Goal: Communication & Community: Participate in discussion

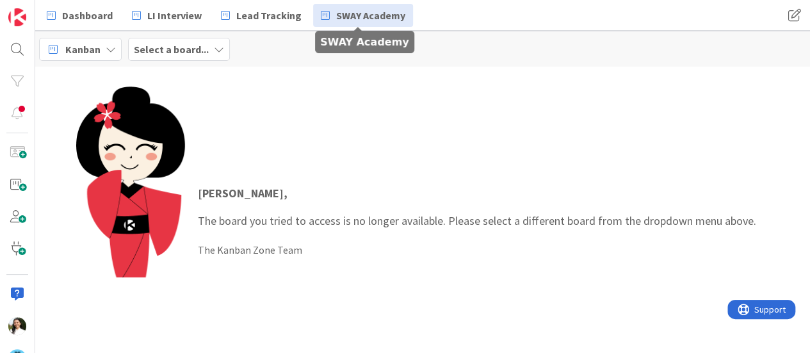
click at [336, 15] on span "SWAY Academy" at bounding box center [370, 15] width 69 height 15
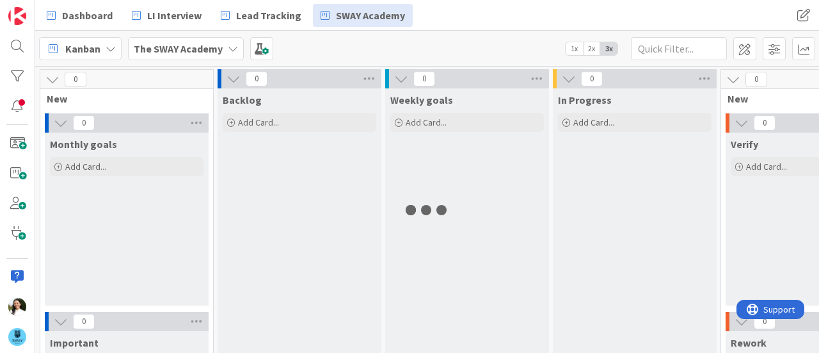
click at [204, 49] on b "The SWAY Academy" at bounding box center [178, 48] width 89 height 13
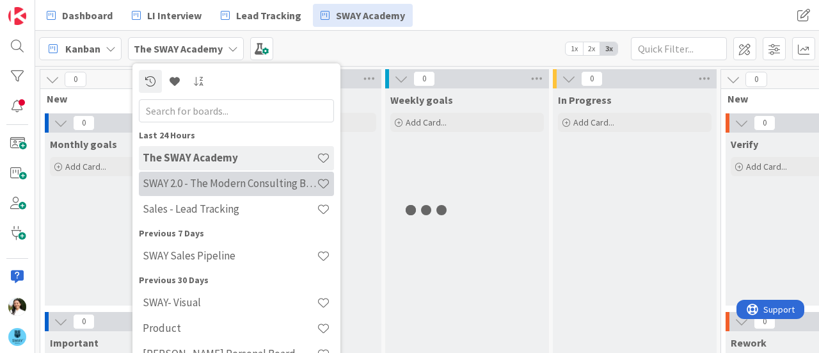
click at [193, 185] on h4 "SWAY 2.0 - The Modern Consulting Blueprint" at bounding box center [230, 183] width 174 height 13
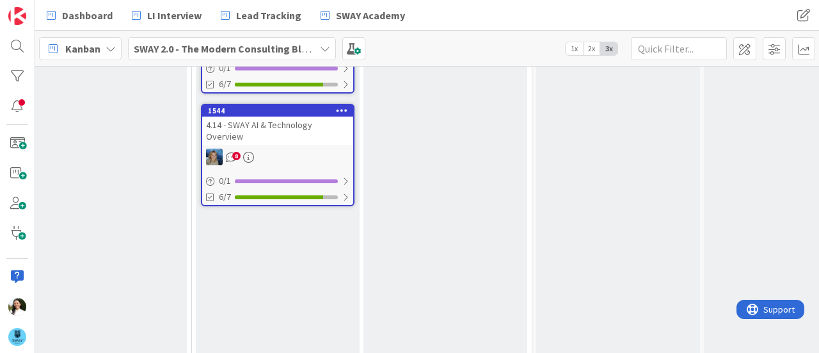
scroll to position [590, 865]
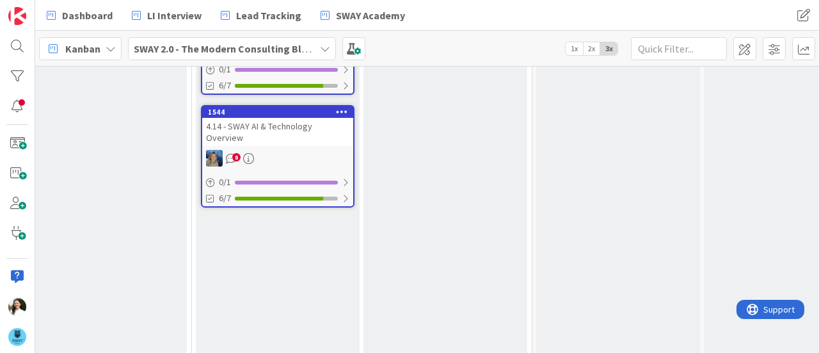
click at [305, 126] on div "4.14 - SWAY AI & Technology Overview" at bounding box center [277, 132] width 151 height 28
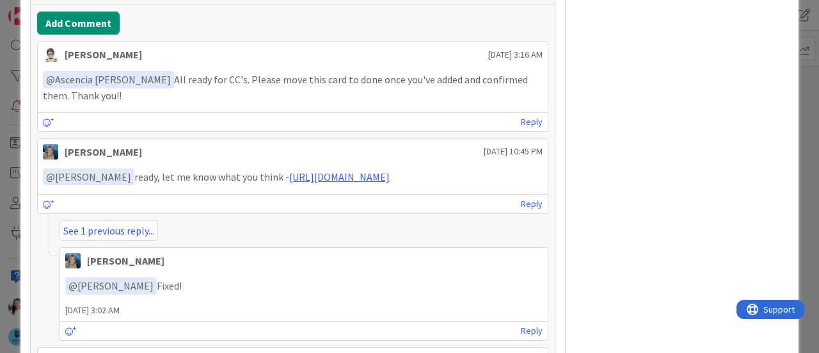
scroll to position [771, 0]
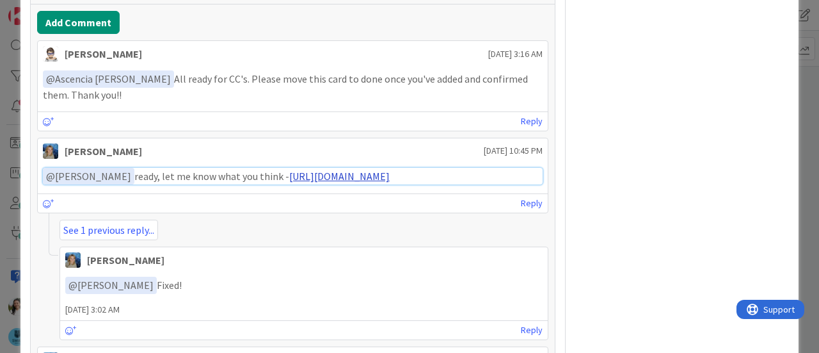
click at [307, 170] on link "[URL][DOMAIN_NAME]" at bounding box center [339, 176] width 100 height 13
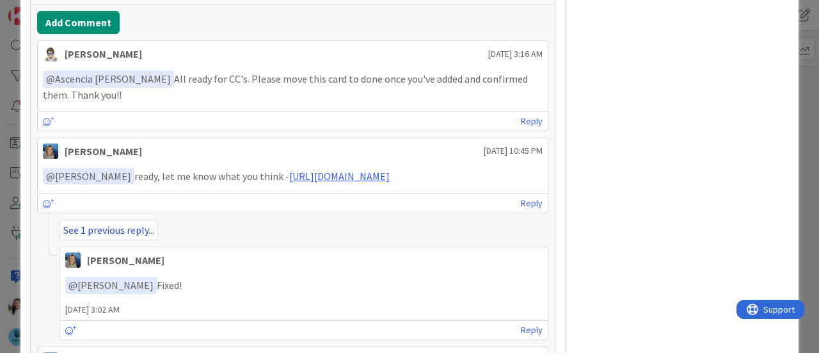
click at [124, 236] on link "See 1 previous reply..." at bounding box center [109, 230] width 99 height 20
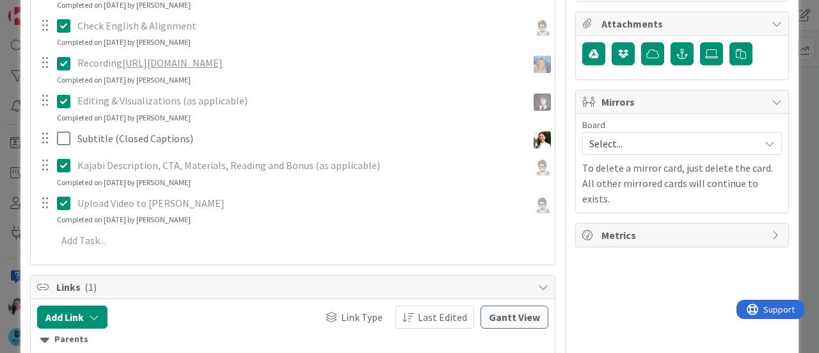
scroll to position [305, 0]
click at [0, 149] on div "ID 1544 SWAY 2.0 - The Modern Consulting Blueprint In Progress ([PERSON_NAME]) …" at bounding box center [409, 176] width 819 height 353
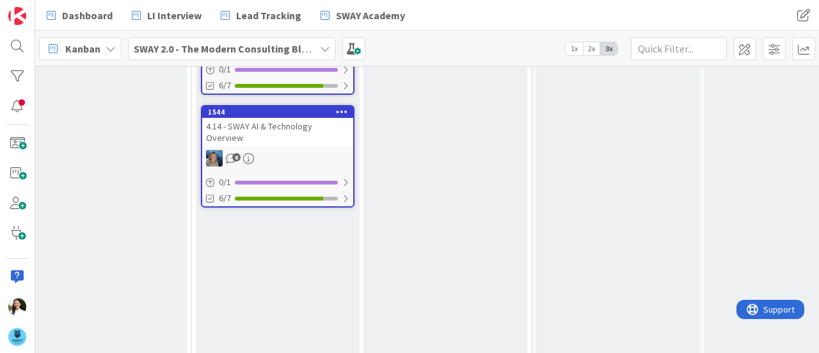
click at [206, 49] on b "SWAY 2.0 - The Modern Consulting Blueprint" at bounding box center [235, 48] width 202 height 13
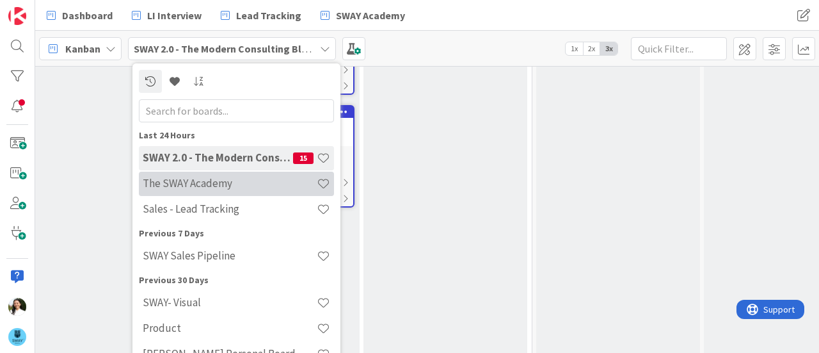
click at [189, 189] on h4 "The SWAY Academy" at bounding box center [230, 183] width 174 height 13
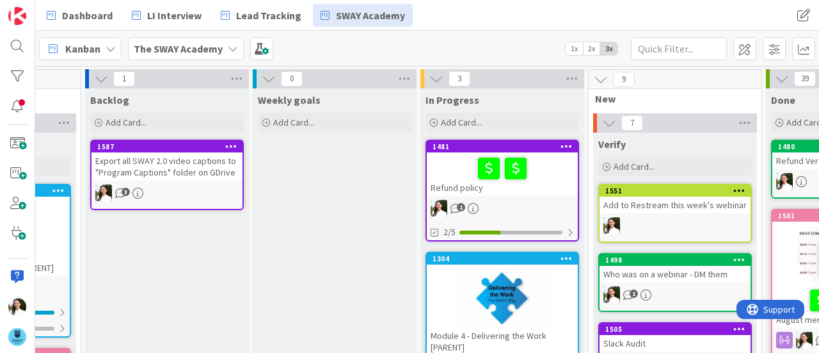
scroll to position [0, 133]
click at [197, 52] on b "The SWAY Academy" at bounding box center [178, 48] width 89 height 13
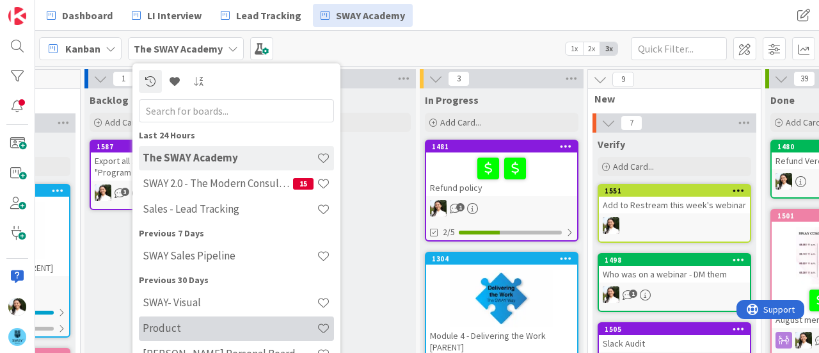
click at [193, 328] on h4 "Product" at bounding box center [230, 327] width 174 height 13
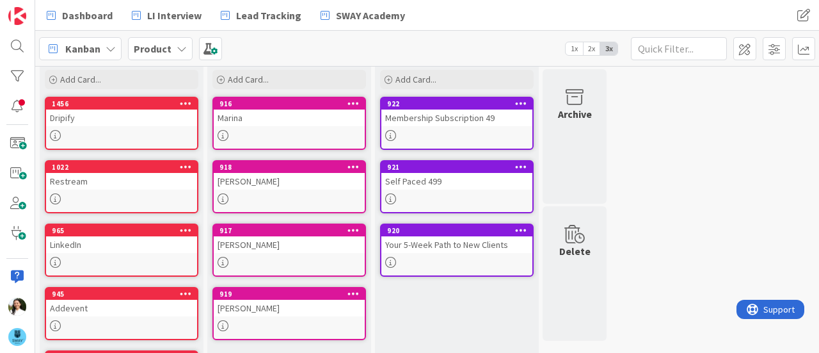
scroll to position [59, 0]
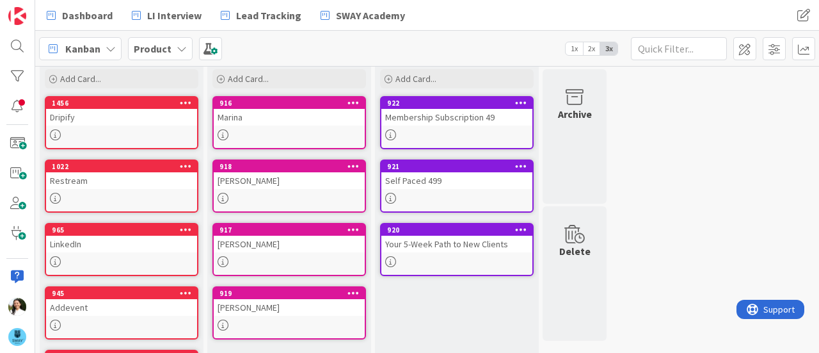
click at [140, 177] on div "Restream" at bounding box center [121, 180] width 151 height 17
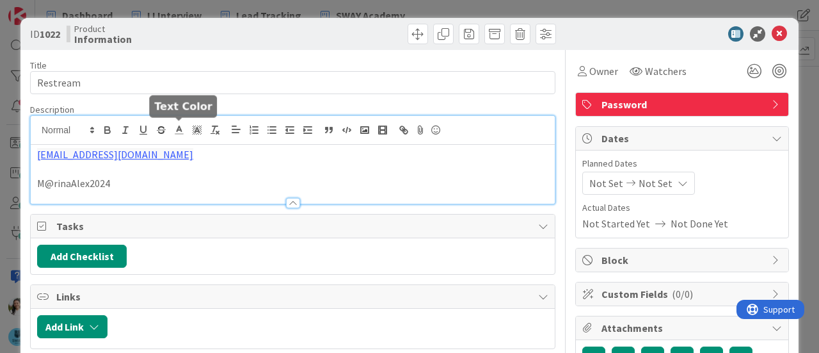
click at [183, 134] on div "[EMAIL_ADDRESS][DOMAIN_NAME] M@rinaAlex2024" at bounding box center [293, 160] width 524 height 88
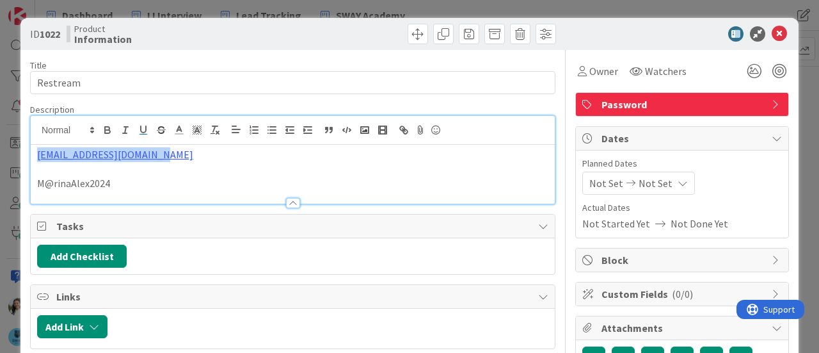
drag, startPoint x: 179, startPoint y: 160, endPoint x: 21, endPoint y: 151, distance: 158.4
click at [21, 151] on div "ID 1022 Product Information Title 8 / 128 Restream Description [EMAIL_ADDRESS][…" at bounding box center [409, 331] width 778 height 626
copy link "[EMAIL_ADDRESS][DOMAIN_NAME]"
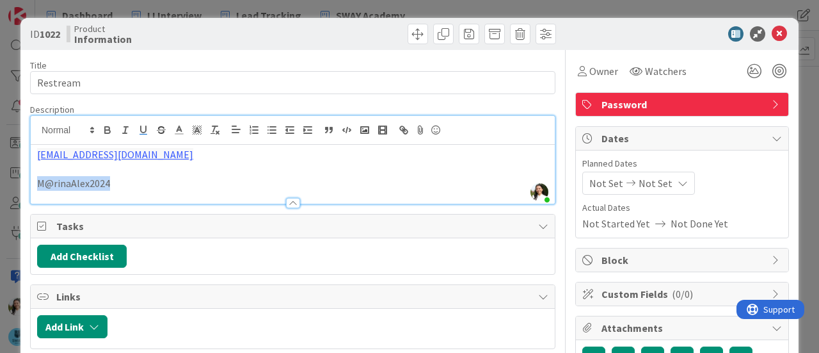
drag, startPoint x: 113, startPoint y: 184, endPoint x: 26, endPoint y: 187, distance: 87.1
click at [26, 187] on div "ID 1022 Product Information Title 8 / 128 Restream Description Ascencia [PERSON…" at bounding box center [409, 331] width 778 height 626
copy p "M@rinaAlex2024"
click at [3, 166] on div "ID 1022 Product Information Title 8 / 128 Restream Description Ascencia [PERSON…" at bounding box center [409, 176] width 819 height 353
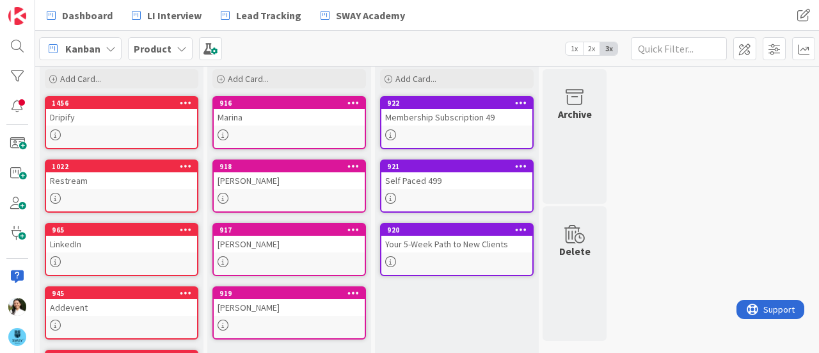
click at [168, 49] on div "Product" at bounding box center [160, 48] width 65 height 23
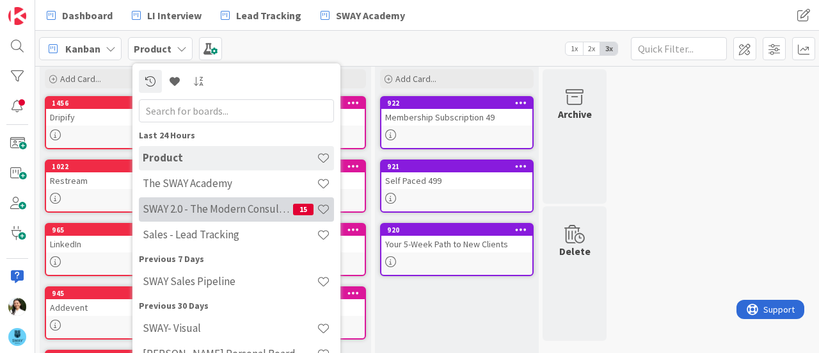
click at [208, 214] on h4 "SWAY 2.0 - The Modern Consulting Blueprint" at bounding box center [218, 208] width 150 height 13
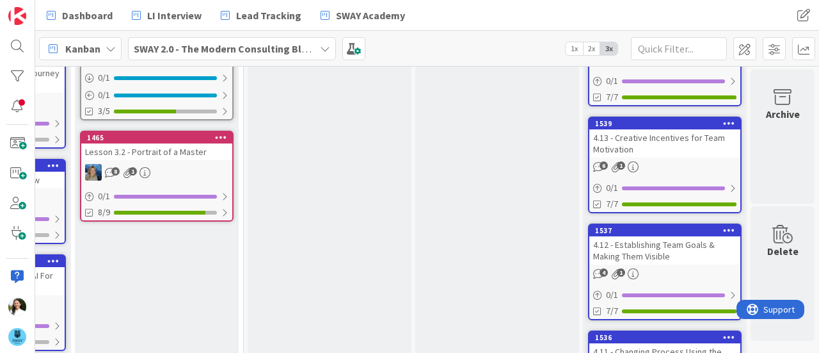
scroll to position [227, 1162]
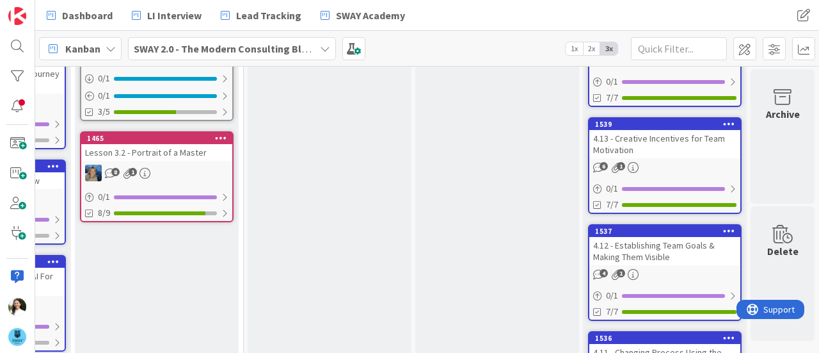
click at [660, 130] on div "4.13 - Creative Incentives for Team Motivation" at bounding box center [665, 144] width 151 height 28
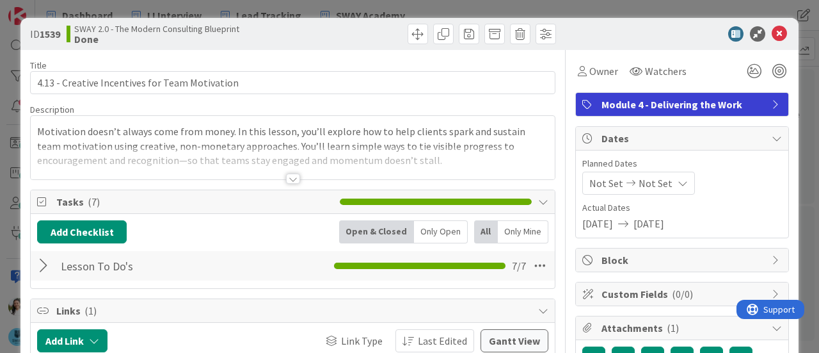
click at [0, 140] on div "ID 1539 SWAY 2.0 - The Modern Consulting Blueprint Done Title 46 / 128 4.13 - C…" at bounding box center [409, 176] width 819 height 353
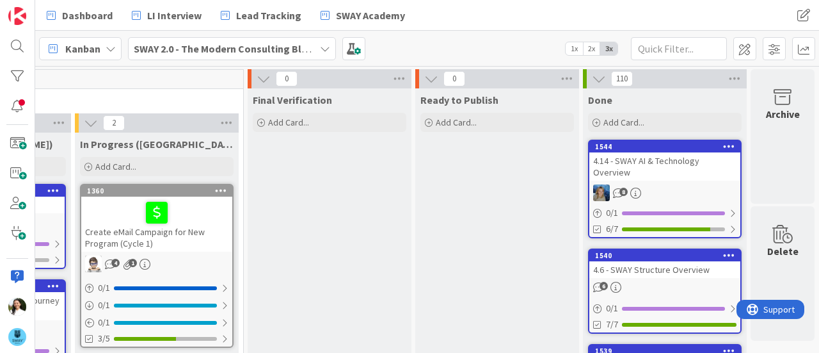
click at [668, 154] on div "4.14 - SWAY AI & Technology Overview" at bounding box center [665, 166] width 151 height 28
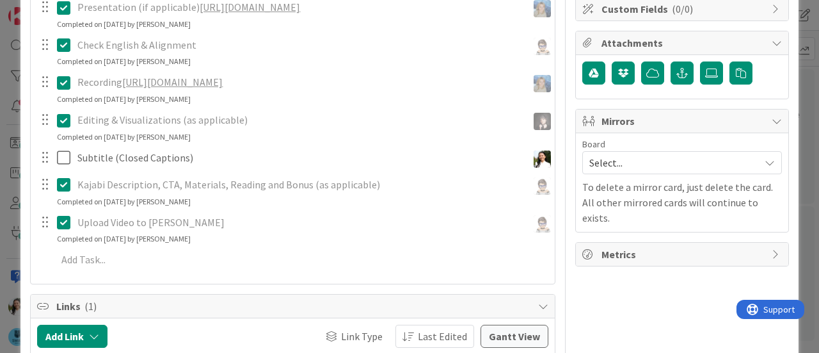
scroll to position [291, 0]
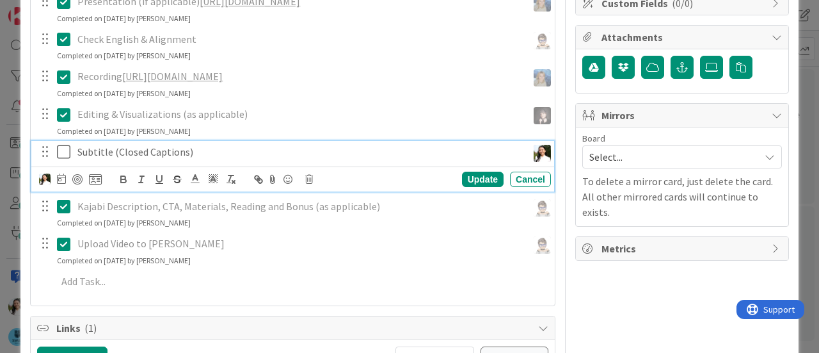
click at [63, 147] on icon at bounding box center [66, 151] width 19 height 15
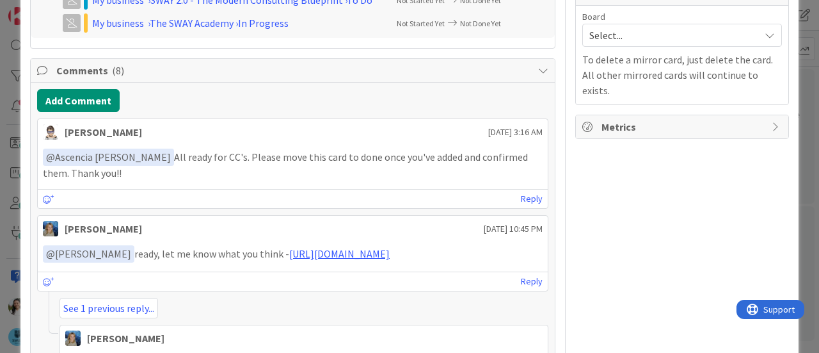
scroll to position [413, 0]
click at [521, 190] on link "Reply" at bounding box center [532, 198] width 22 height 16
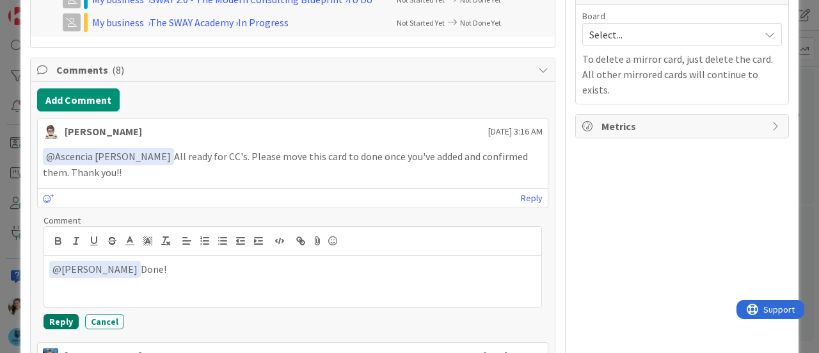
click at [57, 317] on button "Reply" at bounding box center [61, 321] width 35 height 15
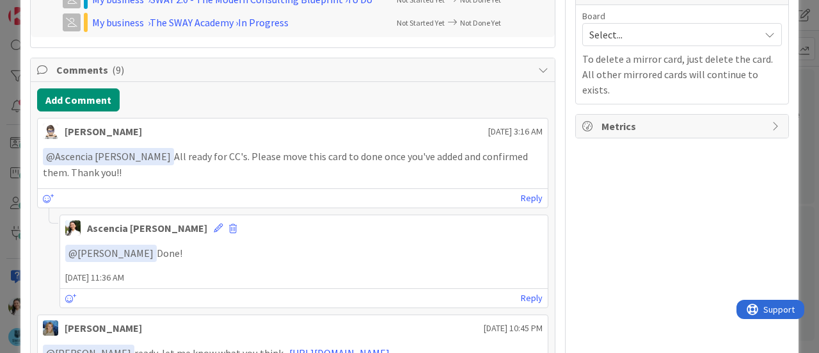
click at [0, 162] on div "ID 1544 SWAY 2.0 - The Modern Consulting Blueprint Done Title 36 / 128 4.14 - S…" at bounding box center [409, 176] width 819 height 353
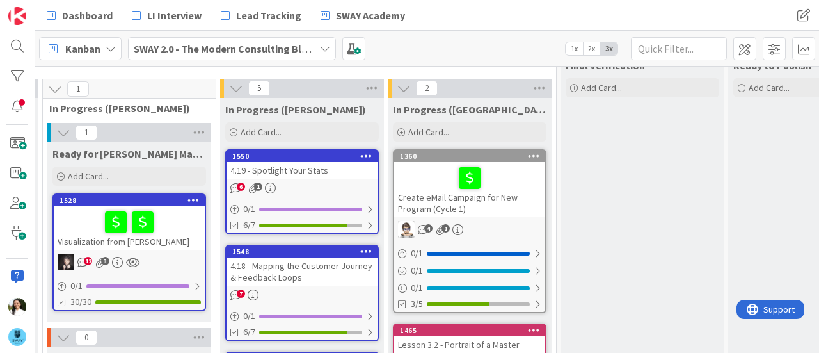
scroll to position [35, 841]
